Goal: Information Seeking & Learning: Learn about a topic

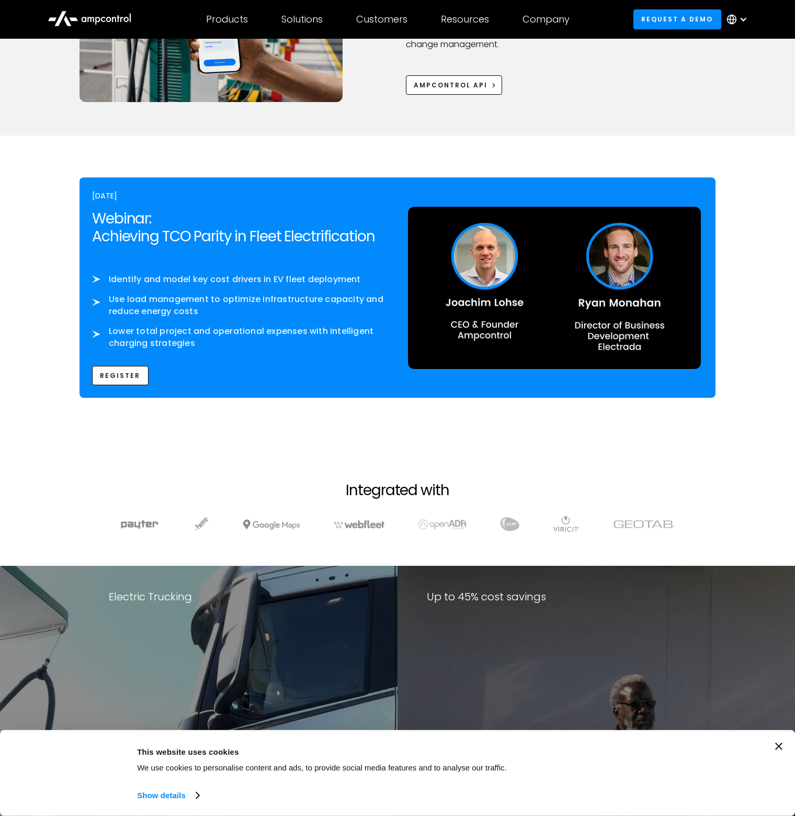
scroll to position [1552, 0]
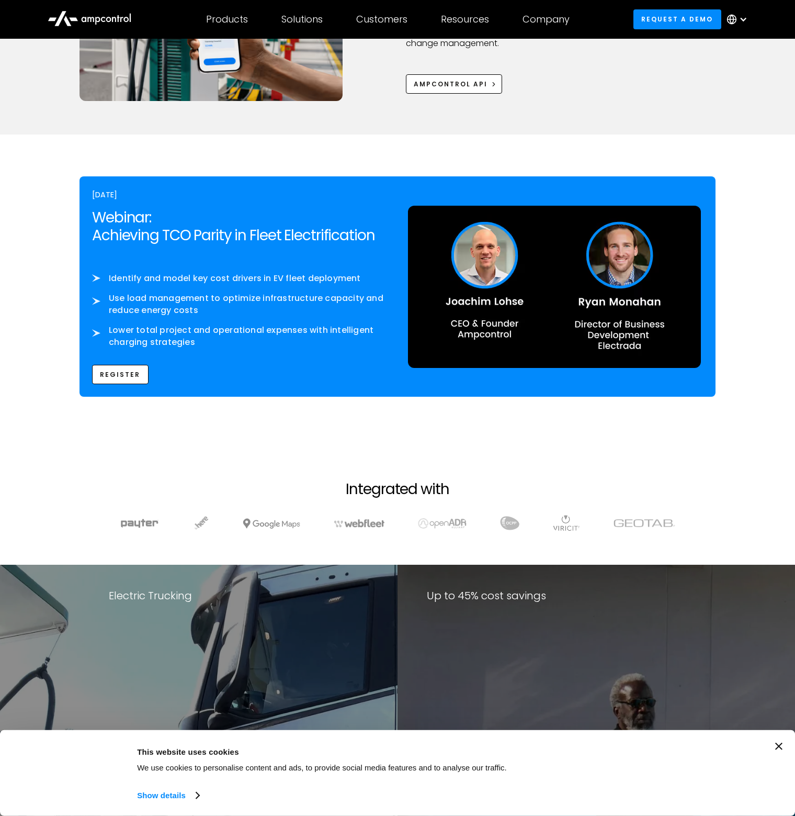
drag, startPoint x: 38, startPoint y: 182, endPoint x: 37, endPoint y: 162, distance: 19.4
click at [37, 162] on section "OCTOBER 8th Webinar: Achieving TCO Parity in Fleet Electrification ‍ Identify a…" at bounding box center [397, 290] width 795 height 312
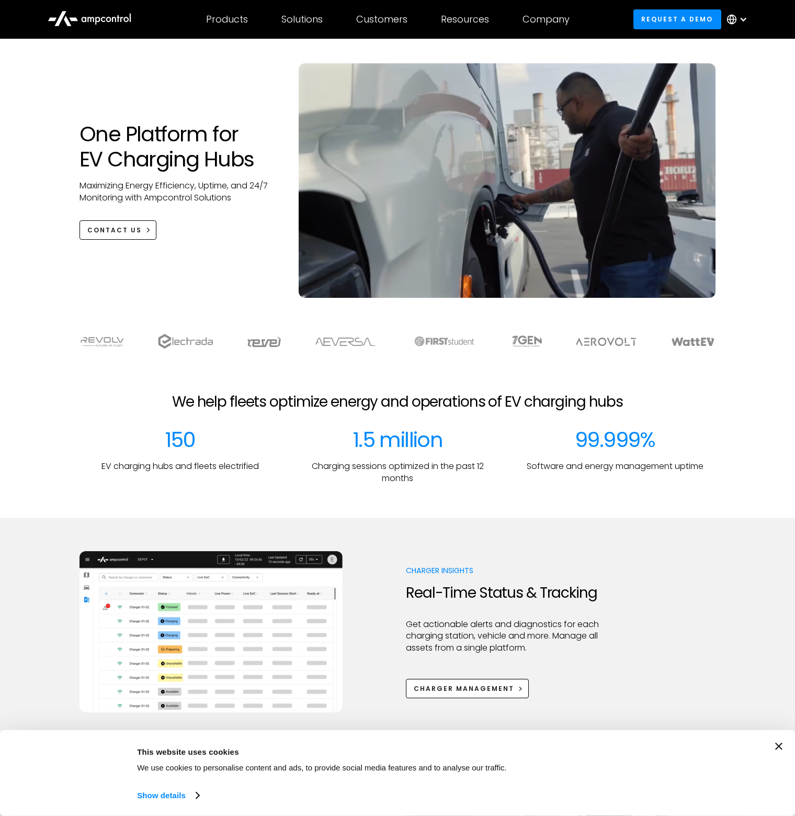
scroll to position [0, 0]
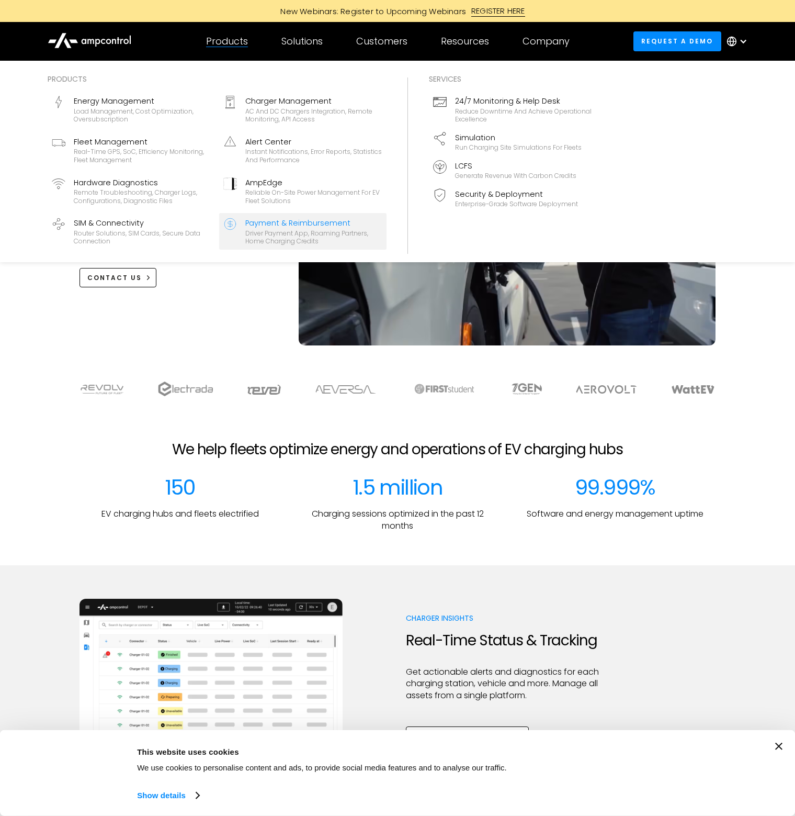
click at [309, 228] on div "Payment & Reimbursement" at bounding box center [313, 223] width 137 height 12
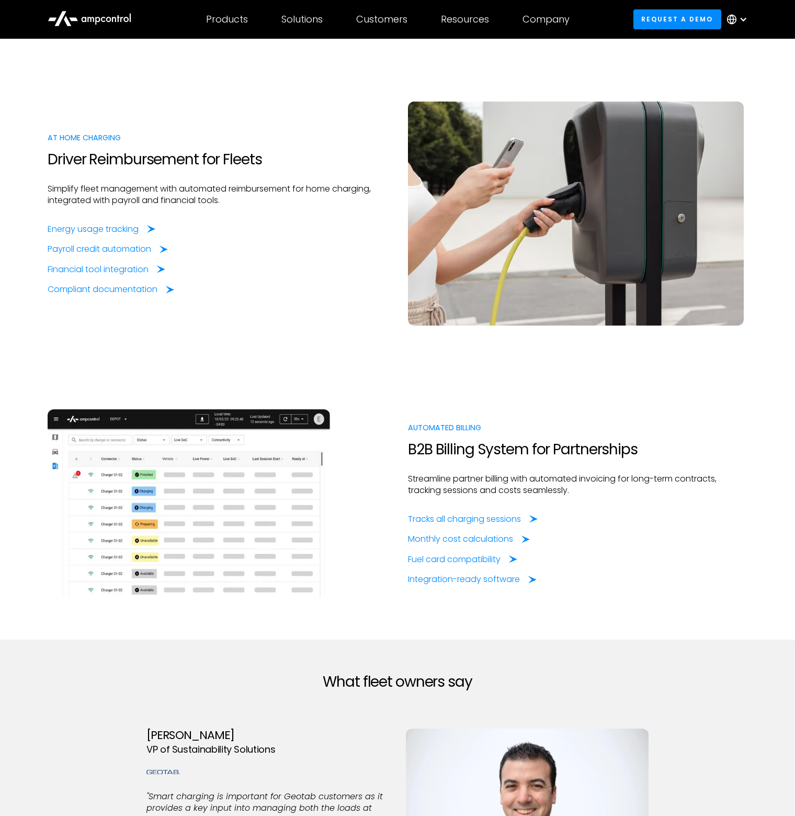
scroll to position [994, 0]
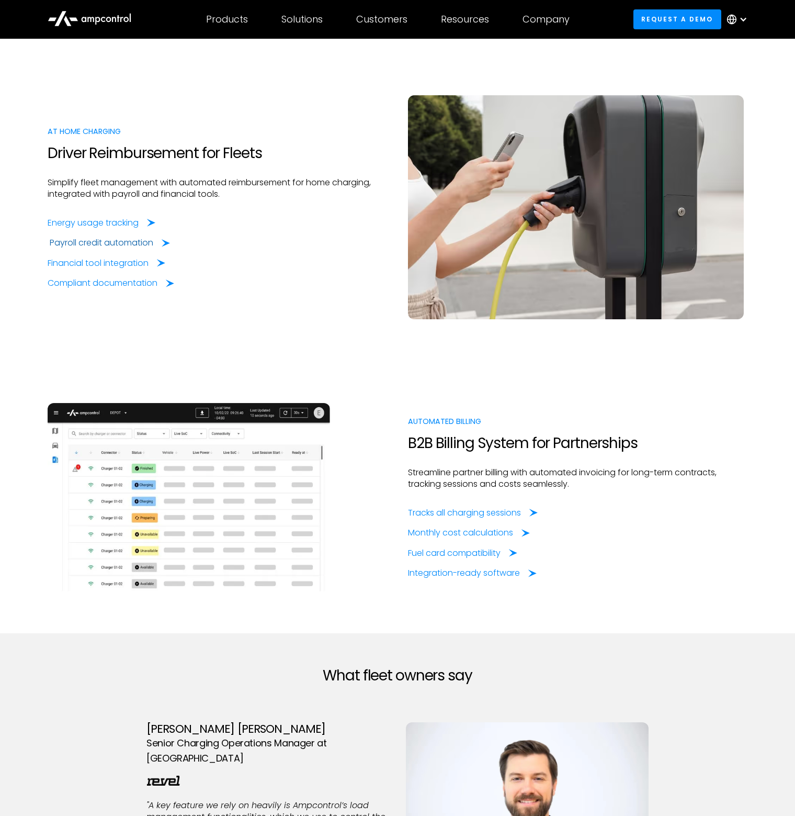
click at [74, 238] on div "Payroll credit automation" at bounding box center [102, 243] width 104 height 12
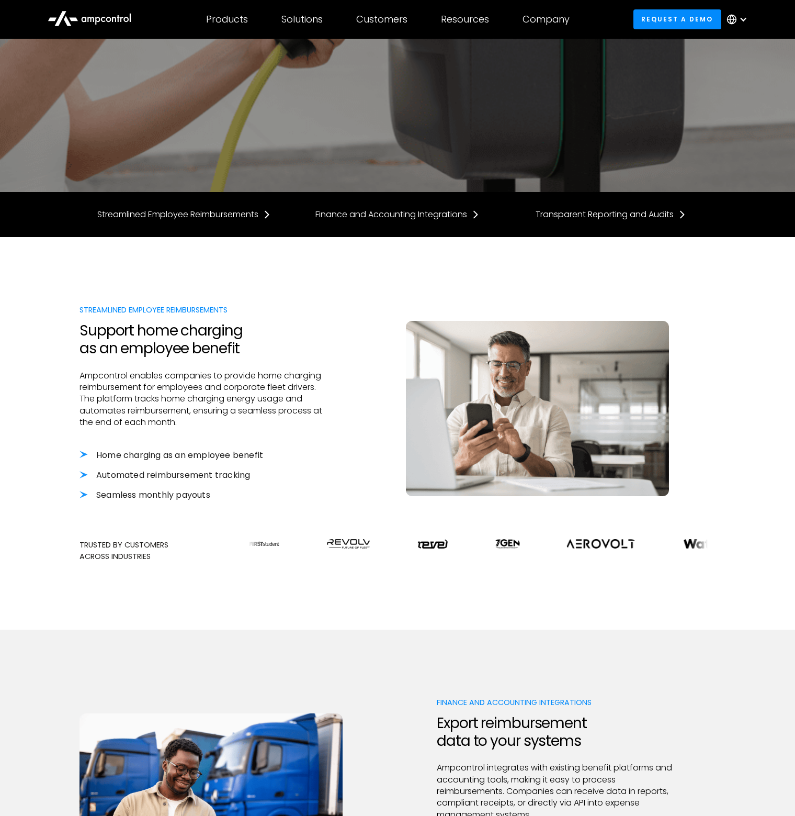
scroll to position [262, 0]
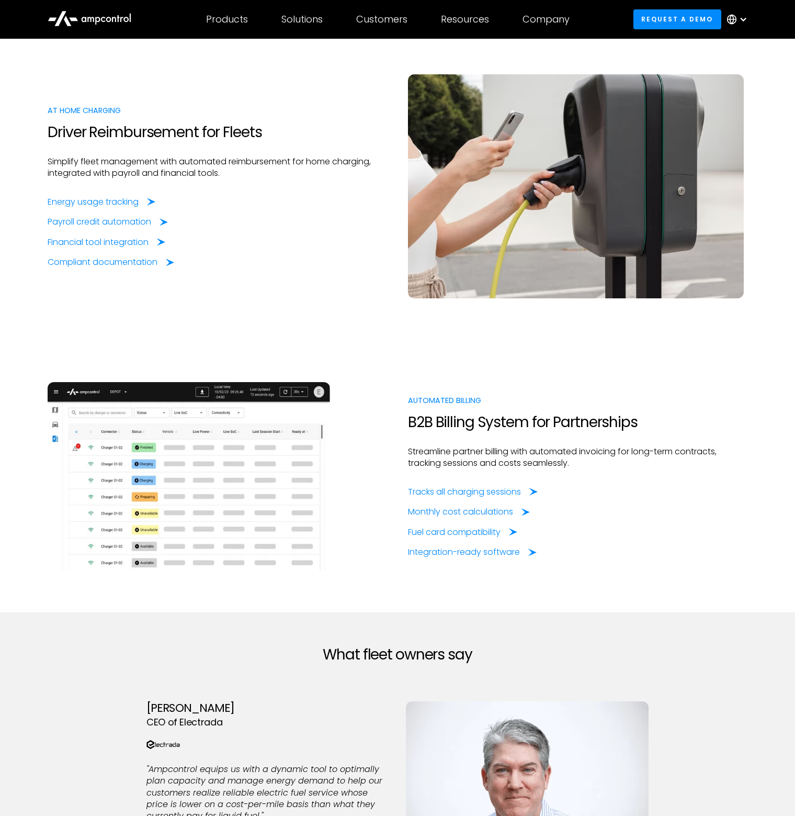
scroll to position [998, 0]
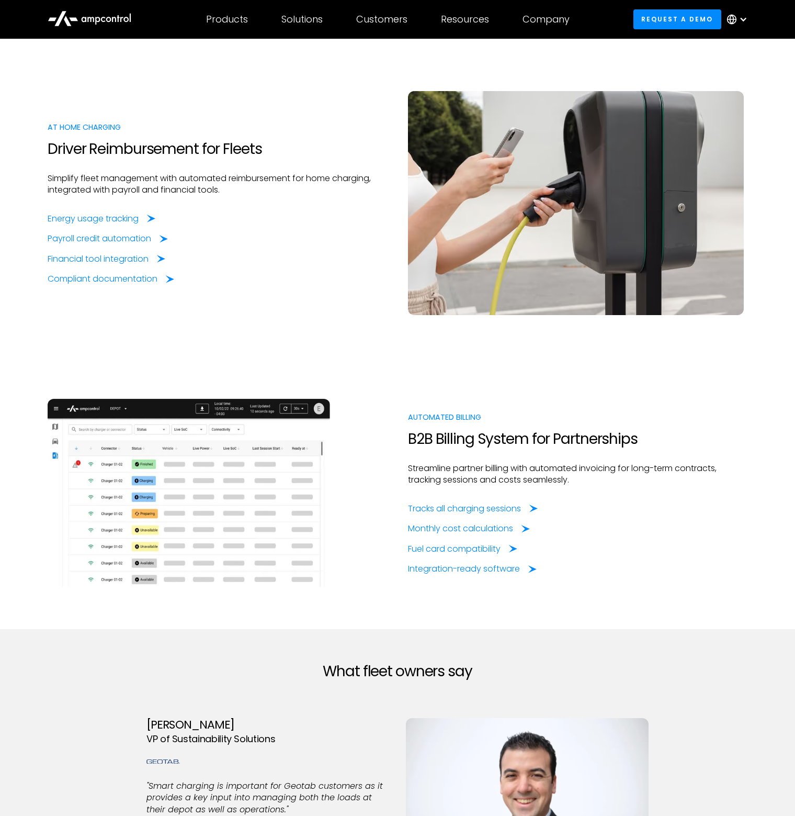
click at [774, 456] on section "AUTOMATED BILLING B2B Billing System for Partnerships Streamline partner billin…" at bounding box center [397, 493] width 795 height 272
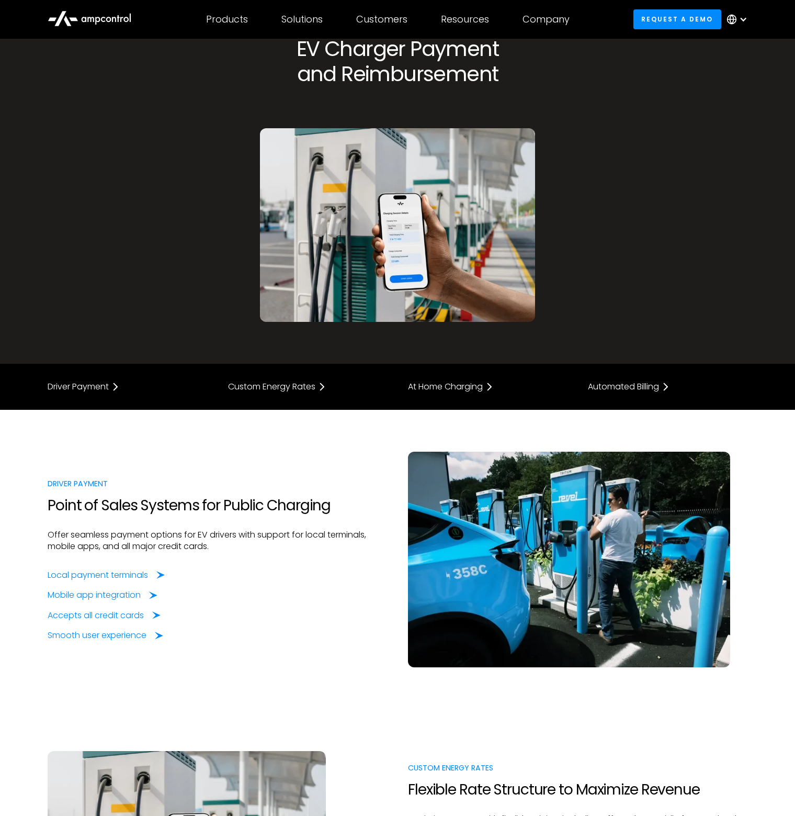
scroll to position [105, 0]
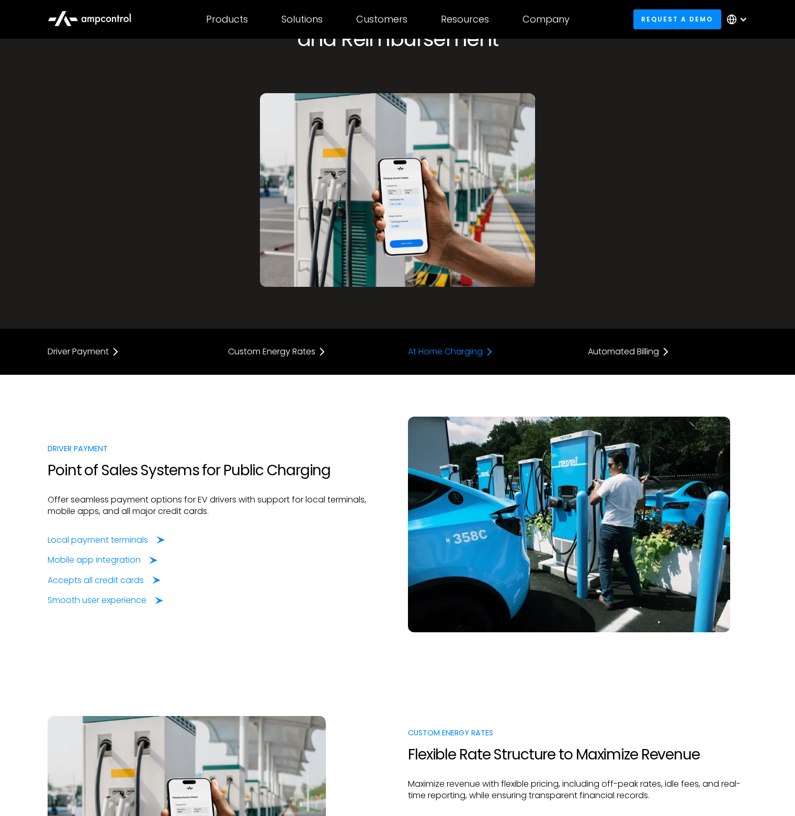
click at [475, 351] on div "At Home Charging" at bounding box center [445, 351] width 75 height 8
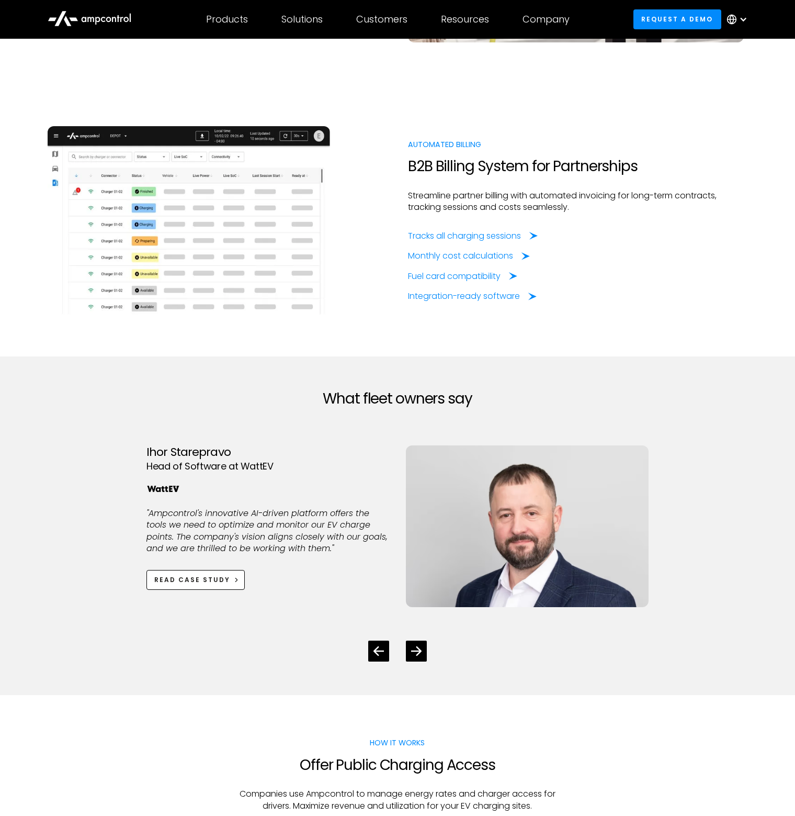
scroll to position [1275, 0]
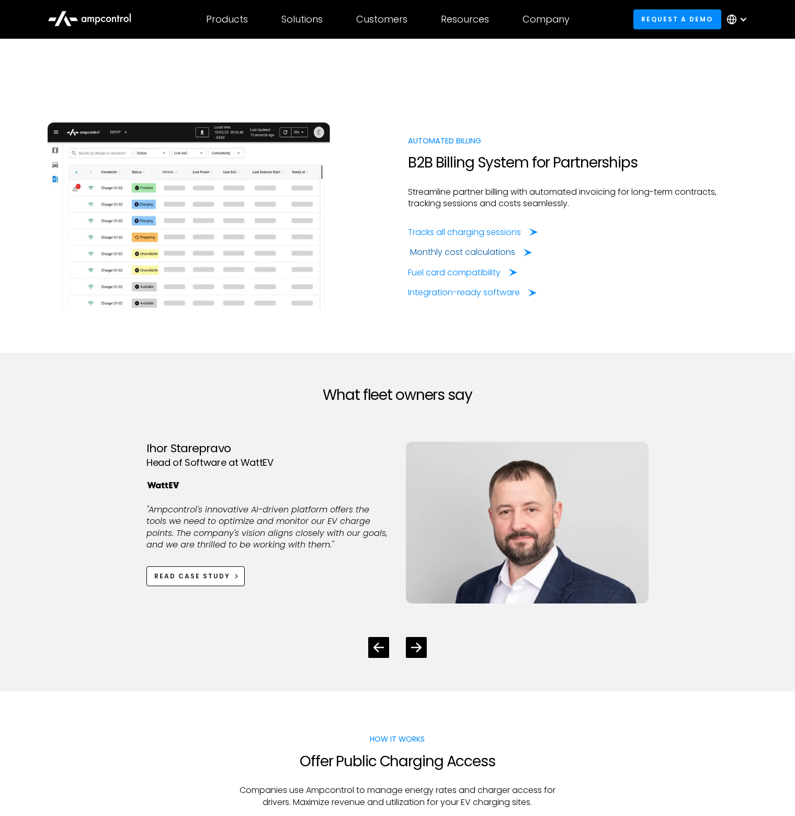
click at [493, 251] on div "Monthly cost calculations" at bounding box center [462, 252] width 105 height 12
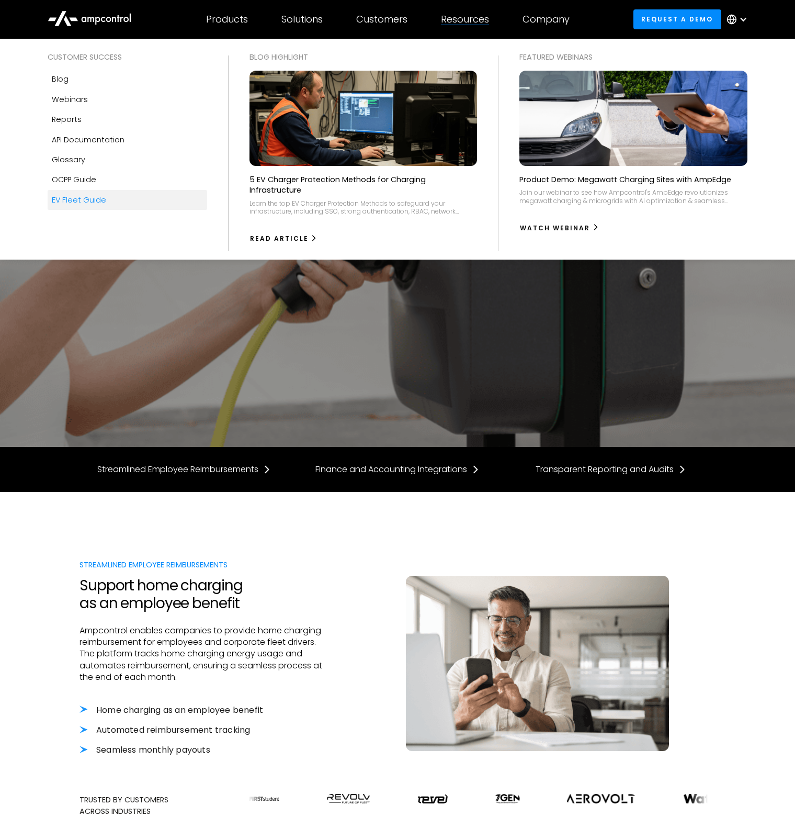
click at [93, 199] on div "EV Fleet Guide" at bounding box center [79, 200] width 54 height 12
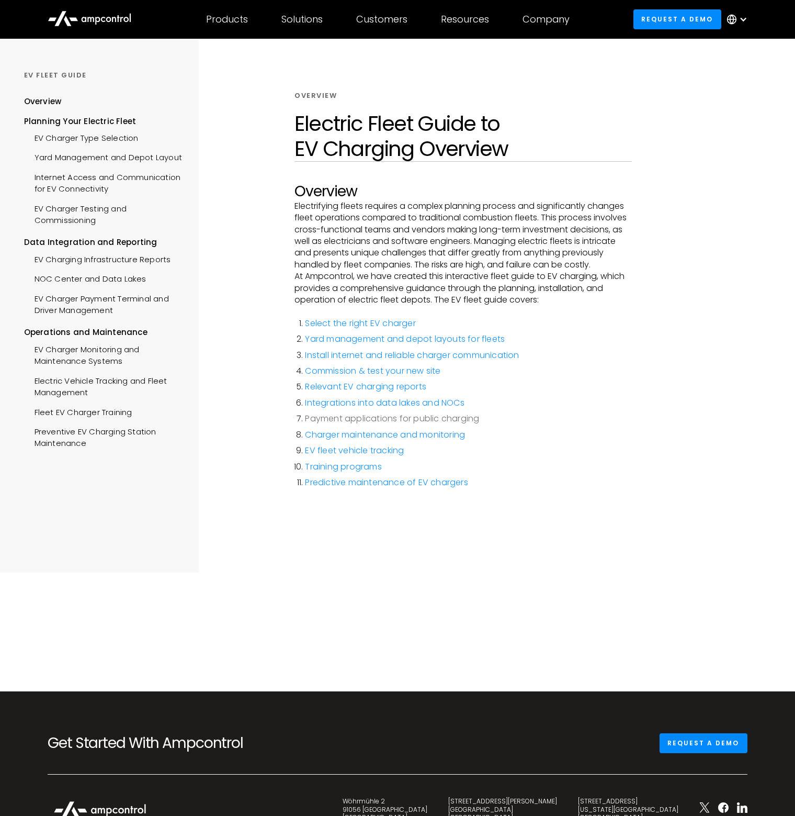
click at [430, 419] on link "Payment applications for public charging" at bounding box center [392, 418] width 174 height 12
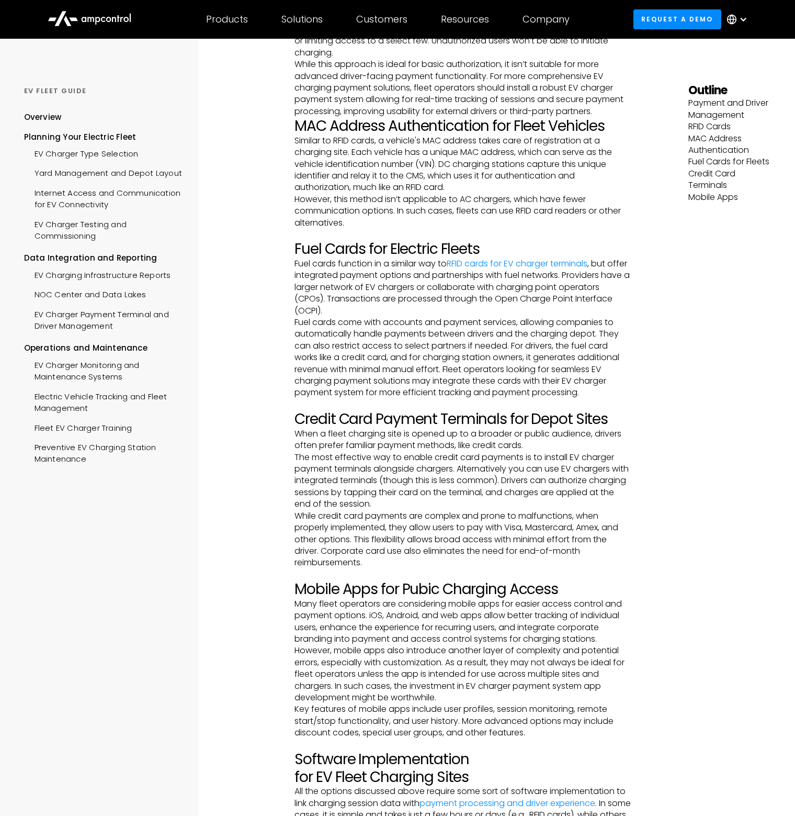
scroll to position [1328, 0]
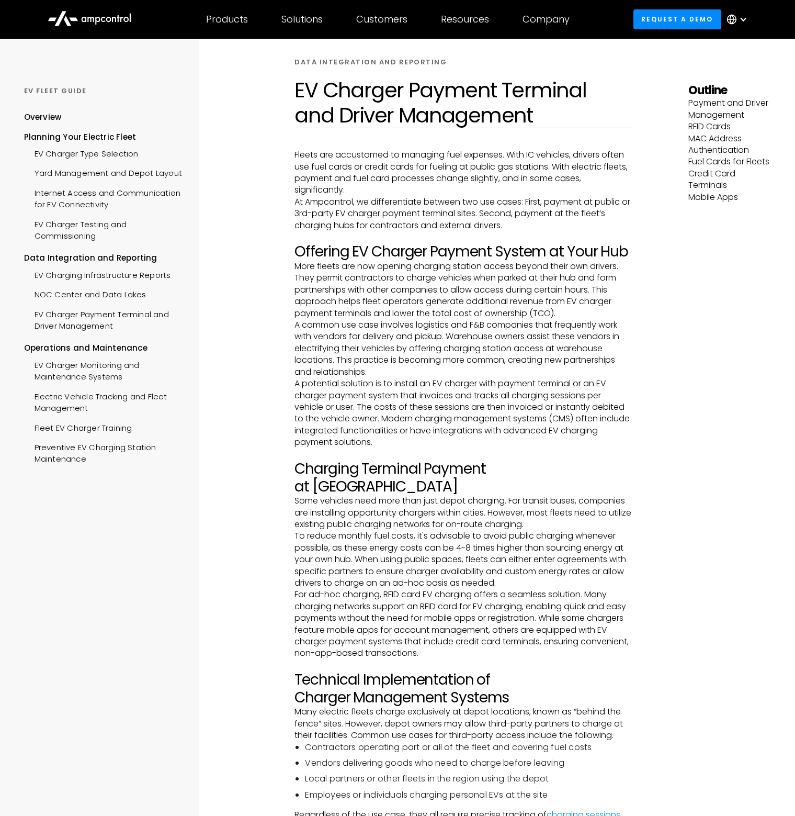
scroll to position [0, 0]
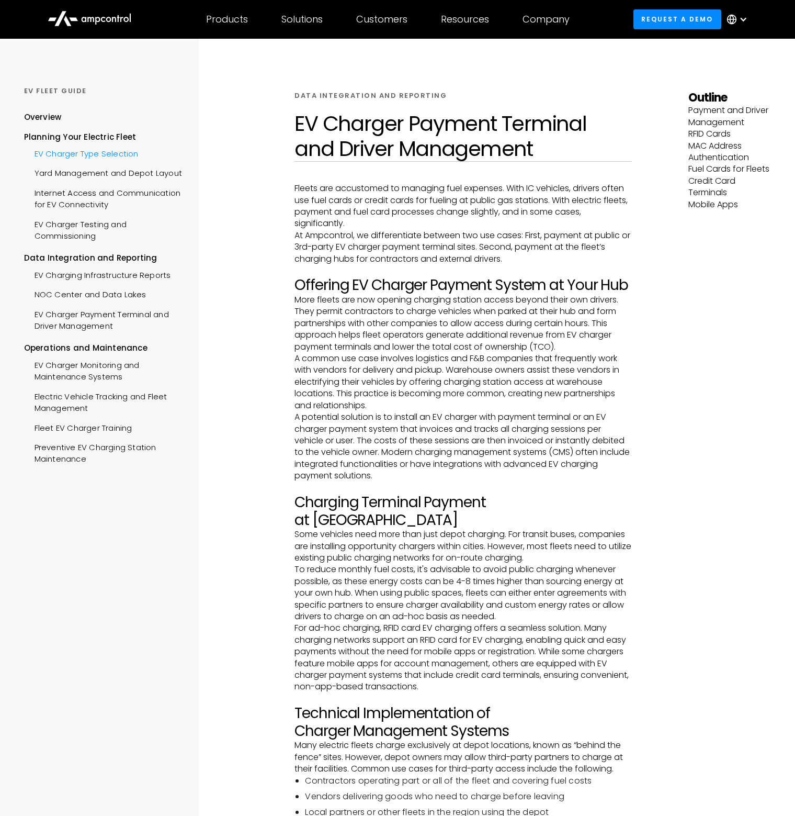
click at [102, 156] on div "EV Charger Type Selection" at bounding box center [81, 152] width 115 height 19
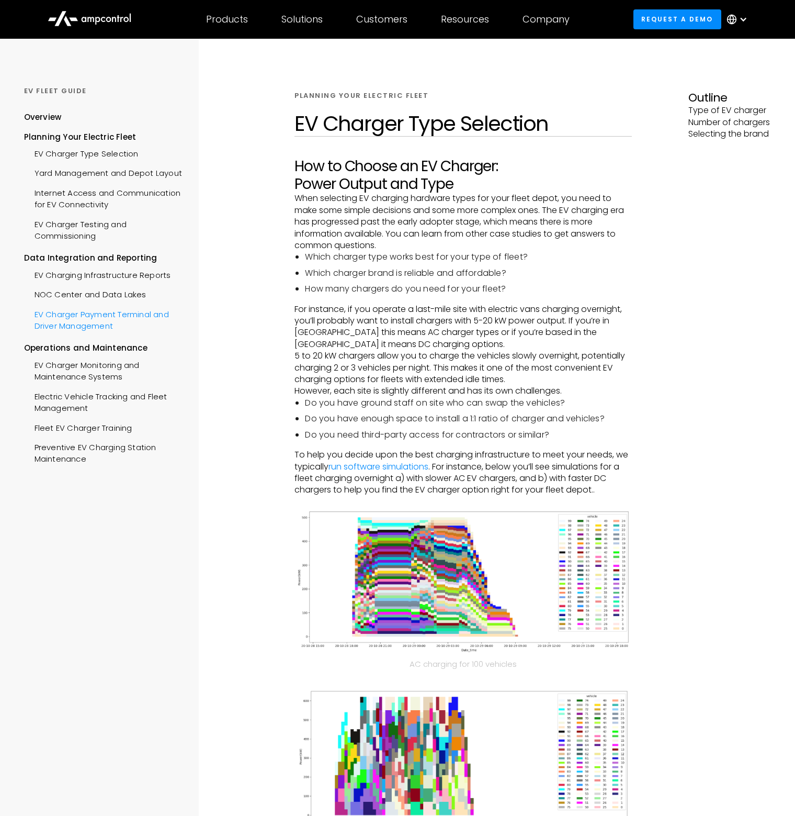
click at [98, 313] on div "EV Charger Payment Terminal and Driver Management" at bounding box center [103, 318] width 159 height 31
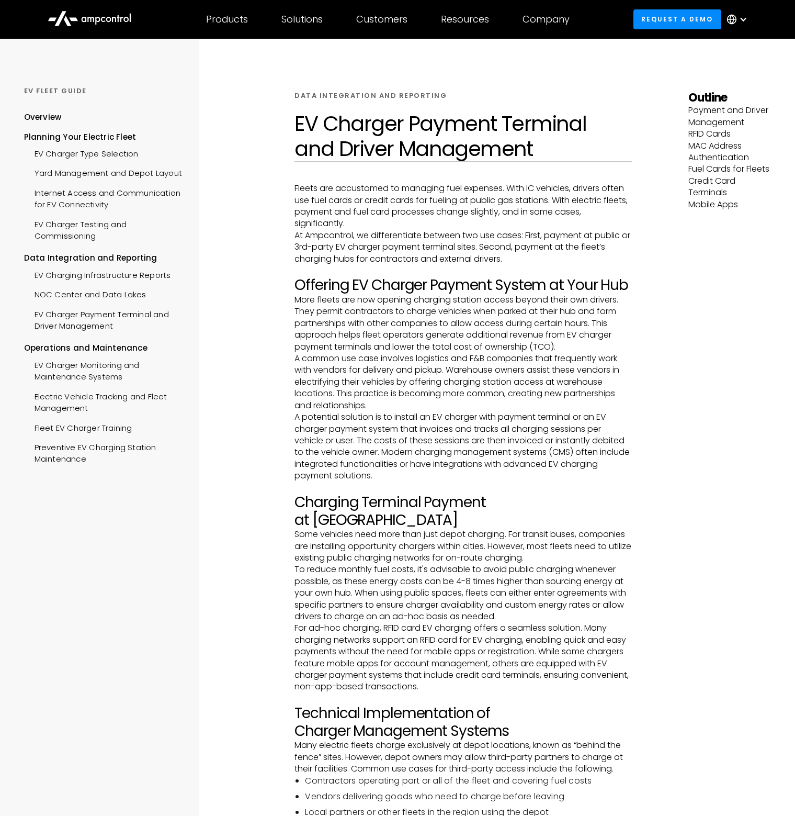
click at [700, 144] on p "MAC Address Authentication" at bounding box center [730, 152] width 83 height 24
